Goal: Find specific page/section: Find specific page/section

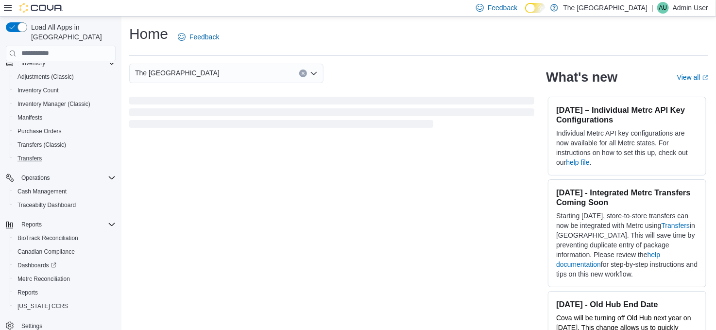
scroll to position [20, 0]
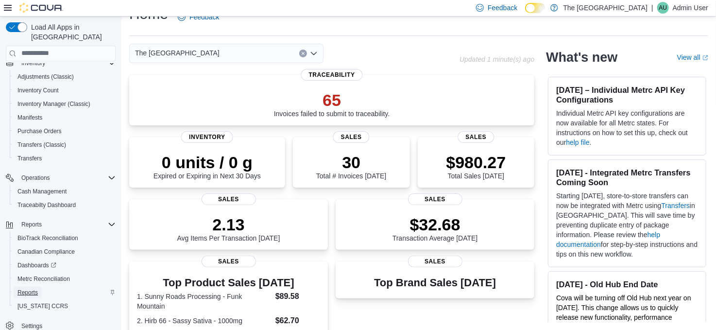
click at [30, 288] on span "Reports" at bounding box center [27, 292] width 20 height 8
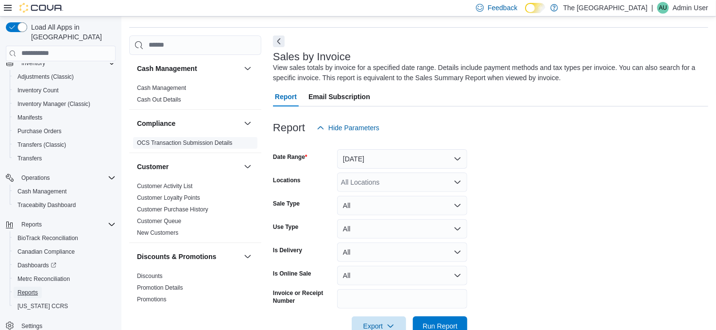
scroll to position [32, 0]
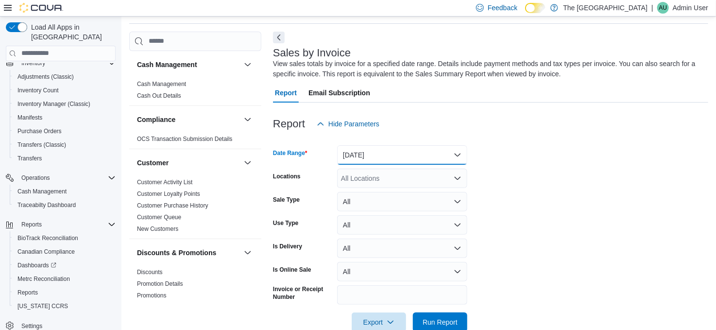
click at [428, 154] on button "Yesterday" at bounding box center [402, 154] width 130 height 19
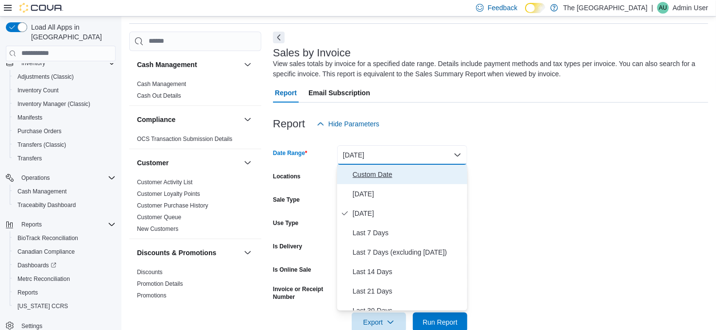
click at [429, 178] on span "Custom Date" at bounding box center [408, 175] width 111 height 12
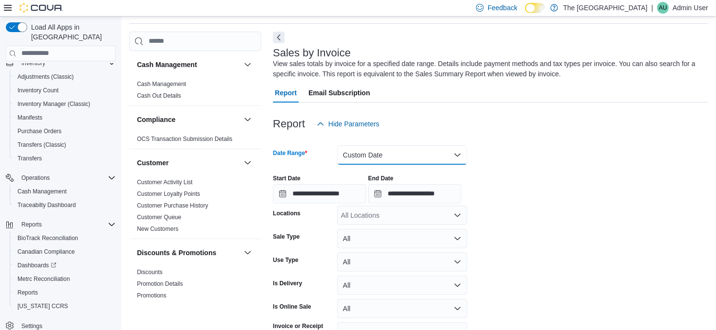
click at [434, 156] on button "Custom Date" at bounding box center [402, 154] width 130 height 19
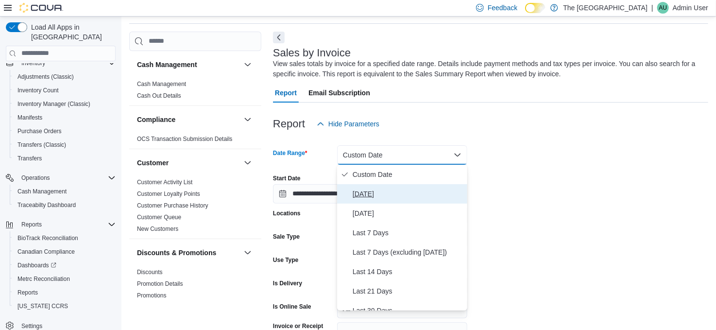
click at [431, 188] on span "Today" at bounding box center [408, 194] width 111 height 12
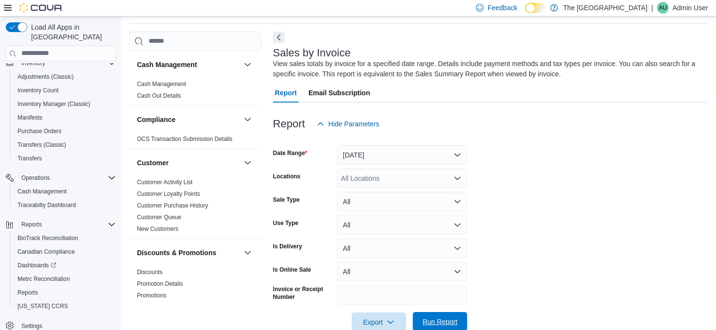
click at [450, 319] on span "Run Report" at bounding box center [440, 322] width 35 height 10
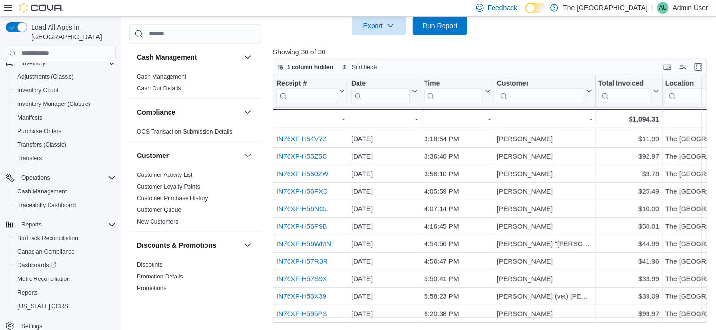
scroll to position [335, 0]
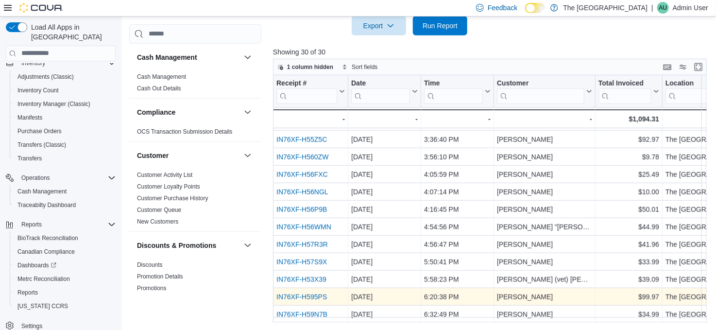
click at [306, 293] on link "IN76XF-H595PS" at bounding box center [301, 297] width 51 height 8
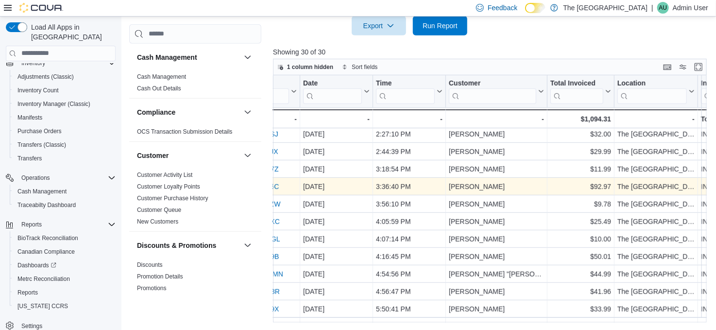
scroll to position [283, 0]
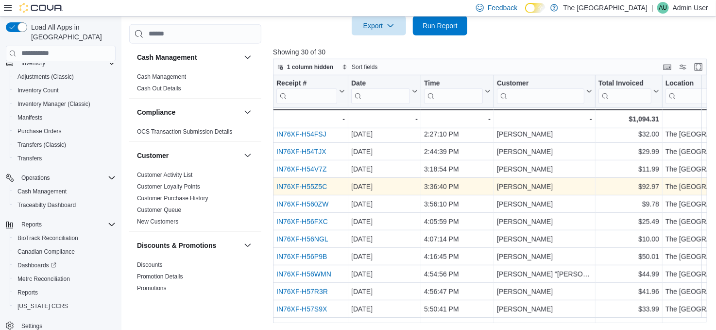
click at [309, 183] on link "IN76XF-H55Z5C" at bounding box center [301, 187] width 51 height 8
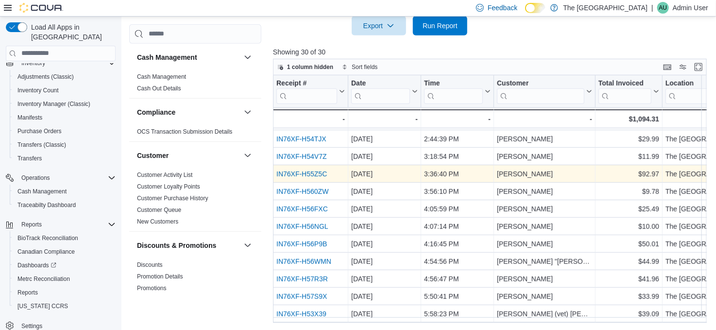
scroll to position [305, 0]
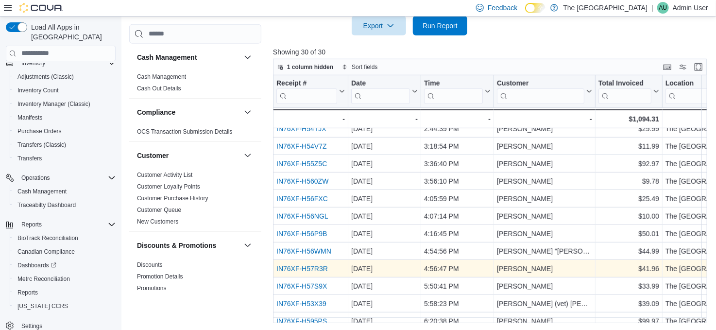
click at [310, 266] on link "IN76XF-H57R3R" at bounding box center [301, 269] width 51 height 8
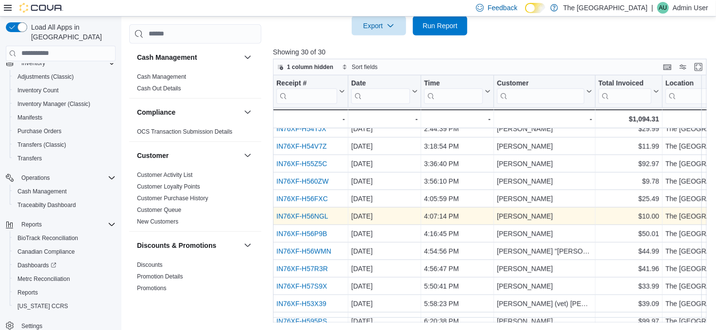
scroll to position [335, 0]
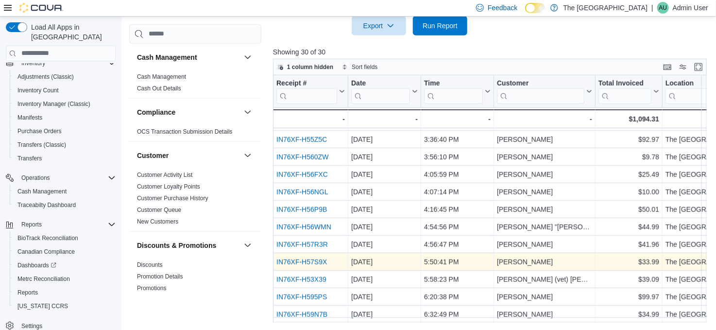
click at [316, 258] on link "IN76XF-H57S9X" at bounding box center [301, 262] width 51 height 8
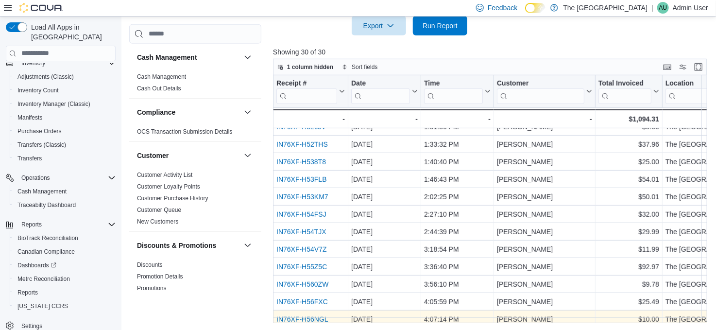
scroll to position [201, 0]
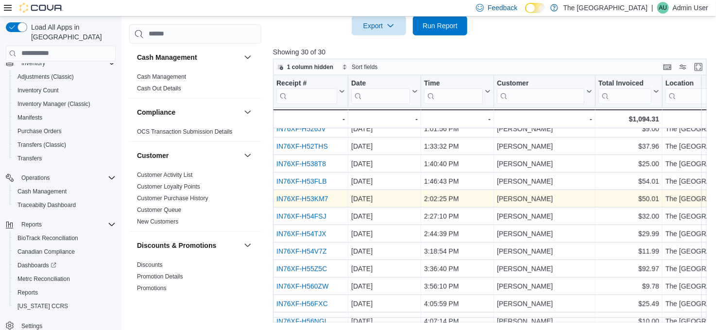
click at [304, 197] on link "IN76XF-H53KM7" at bounding box center [302, 199] width 52 height 8
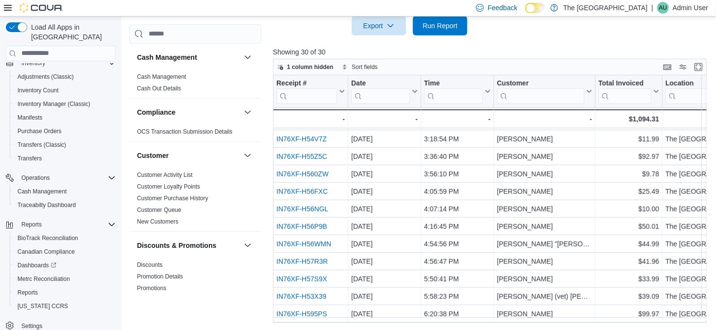
scroll to position [335, 0]
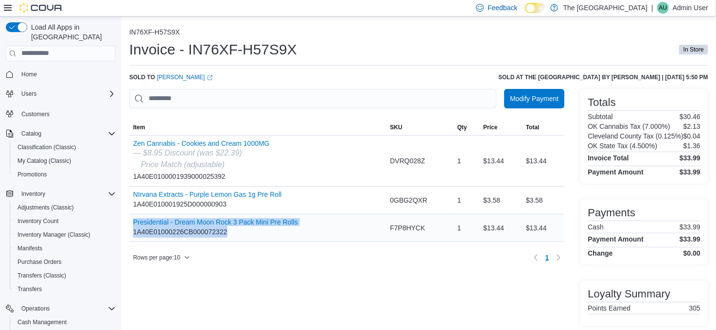
drag, startPoint x: 233, startPoint y: 233, endPoint x: 130, endPoint y: 218, distance: 103.6
click at [130, 218] on div "Presidential - Dream Moon Rock 3 Pack Mini Pre Rolls 1A40E01000226CB000072322" at bounding box center [257, 227] width 257 height 27
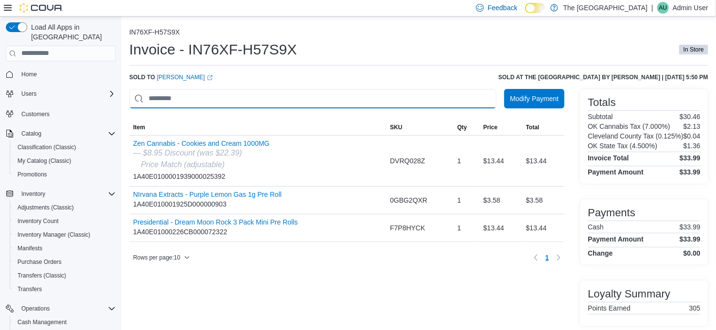
click at [281, 101] on input "This is a search bar. As you type, the results lower in the page will automatic…" at bounding box center [312, 98] width 367 height 19
